Goal: Information Seeking & Learning: Learn about a topic

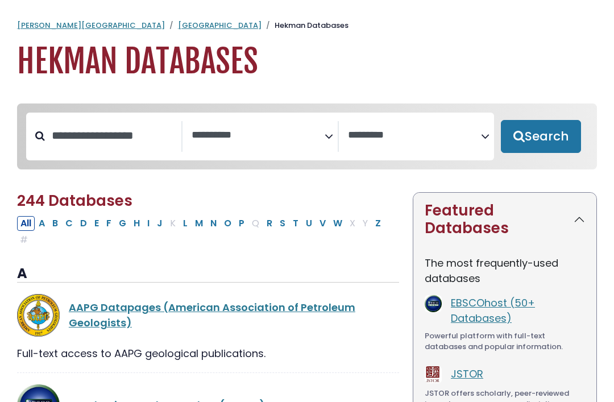
select select "Database Subject Filter"
select select "Database Vendors Filter"
click at [178, 22] on link "[GEOGRAPHIC_DATA]" at bounding box center [220, 25] width 84 height 11
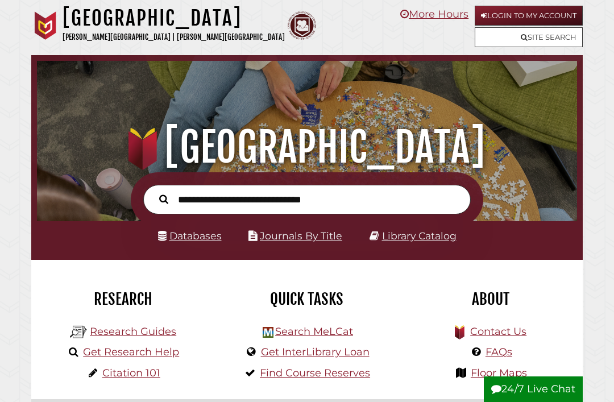
scroll to position [178, 534]
click at [569, 16] on link "Login to My Account" at bounding box center [529, 16] width 108 height 20
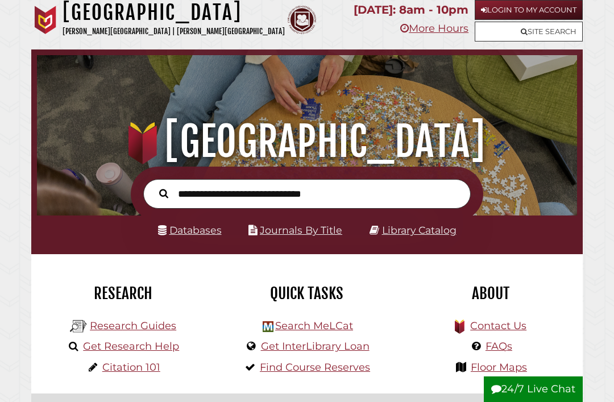
click at [434, 192] on input "text" at bounding box center [306, 194] width 327 height 30
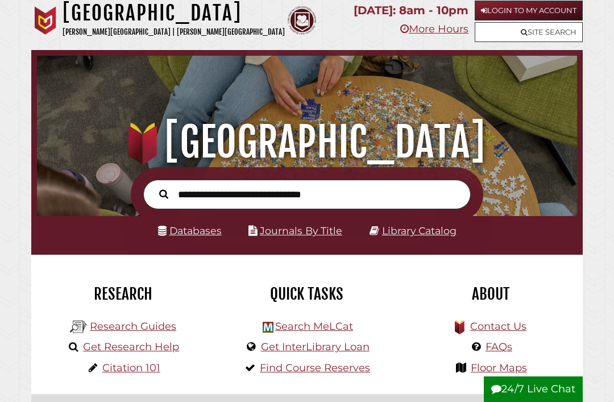
scroll to position [0, 0]
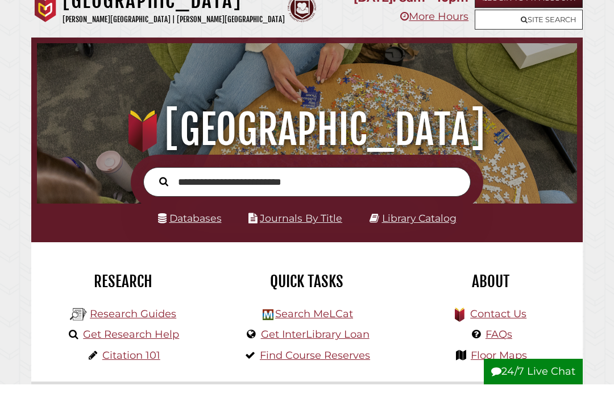
type input "**********"
click at [164, 192] on button "Search" at bounding box center [163, 199] width 20 height 14
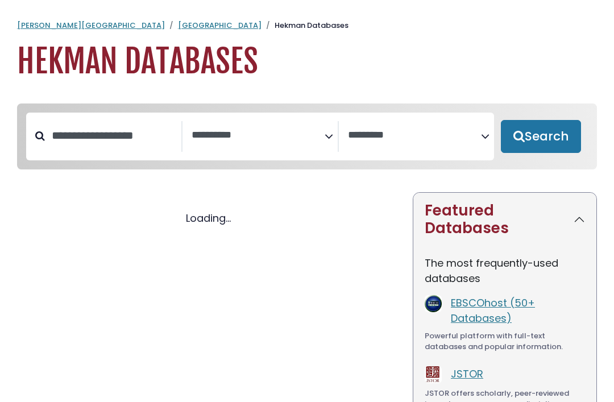
select select "Database Subject Filter"
select select "Database Vendors Filter"
select select "Database Subject Filter"
select select "Database Vendors Filter"
select select "Database Subject Filter"
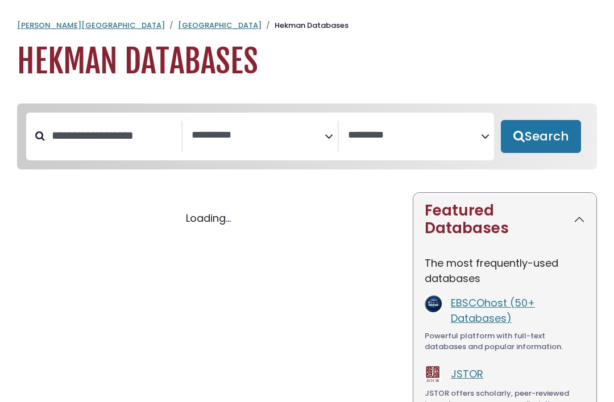
select select "Database Vendors Filter"
select select "Database Subject Filter"
select select "Database Vendors Filter"
